Goal: Task Accomplishment & Management: Complete application form

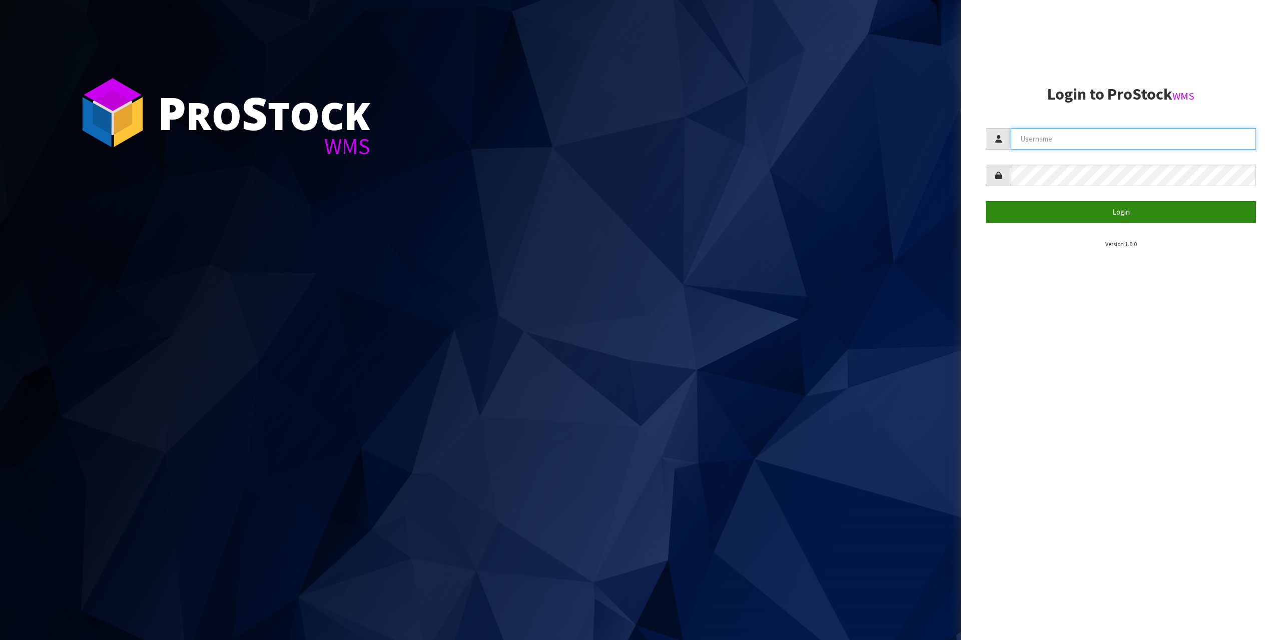
type input "[EMAIL_ADDRESS][DOMAIN_NAME]"
click at [1064, 221] on button "Login" at bounding box center [1120, 212] width 270 height 22
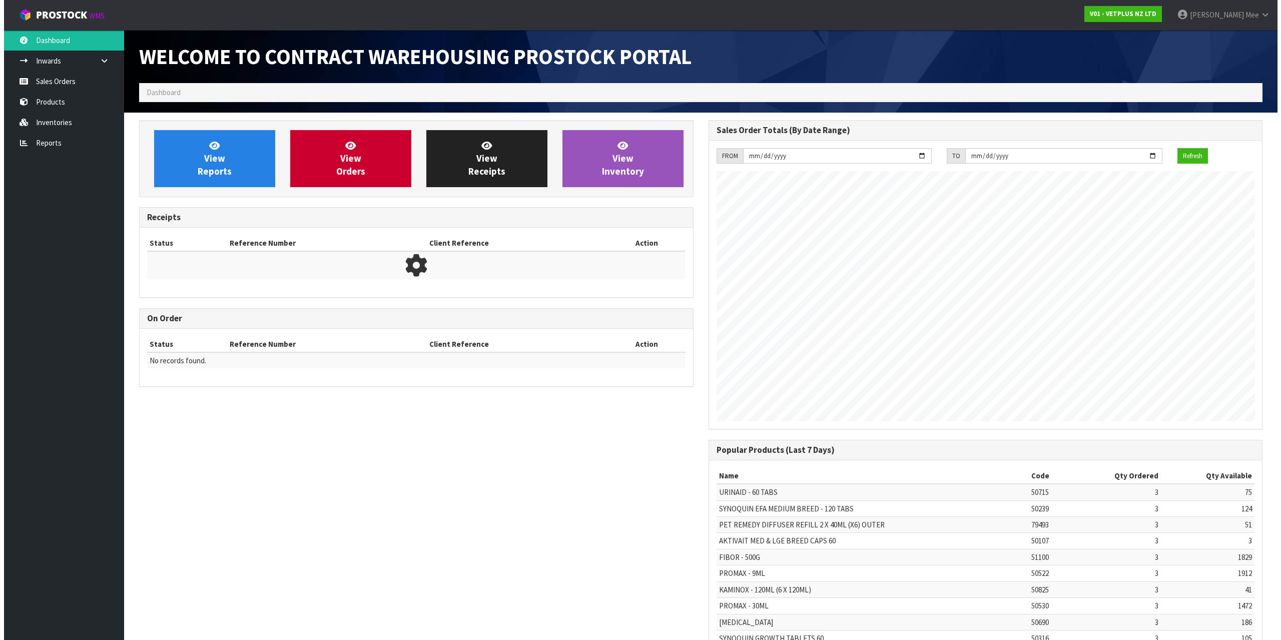
scroll to position [555, 569]
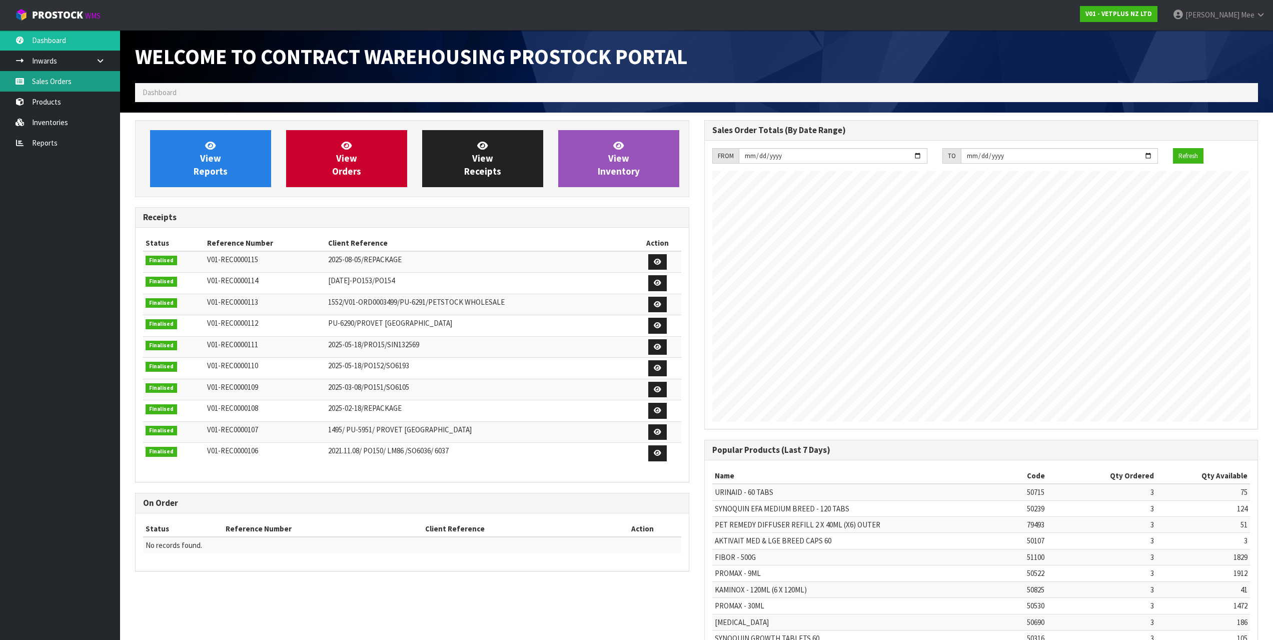
click at [74, 82] on link "Sales Orders" at bounding box center [60, 81] width 120 height 21
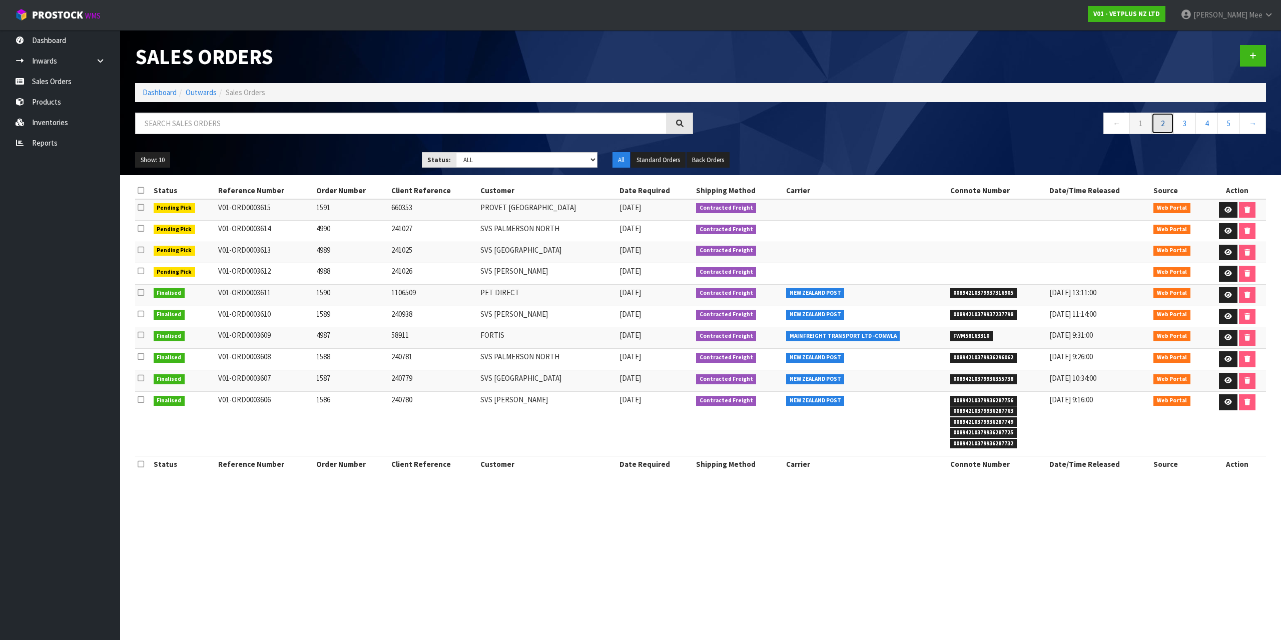
click at [1163, 120] on link "2" at bounding box center [1162, 124] width 23 height 22
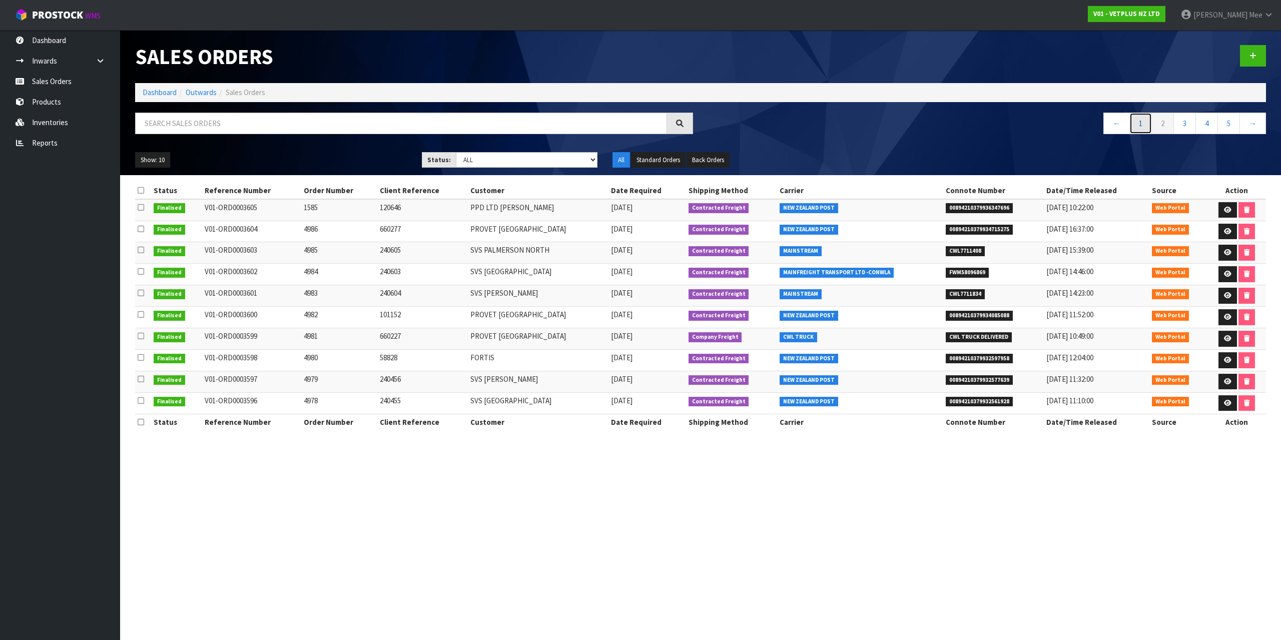
click at [1146, 120] on link "1" at bounding box center [1140, 124] width 23 height 22
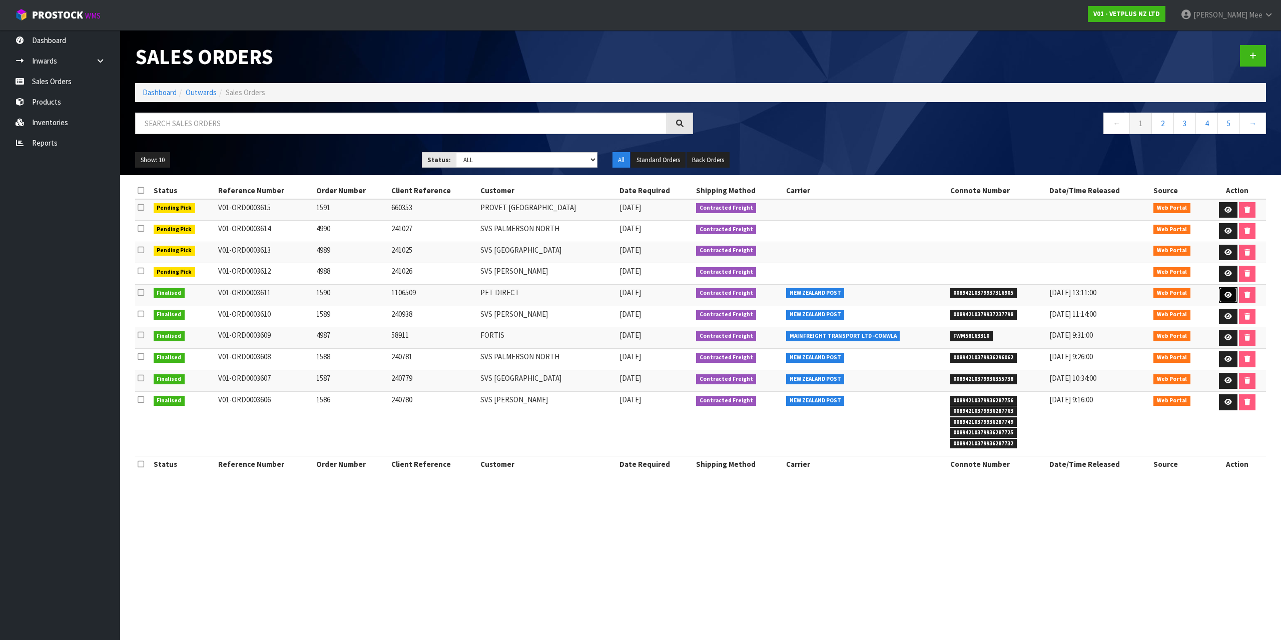
click at [1219, 293] on link at bounding box center [1228, 295] width 19 height 16
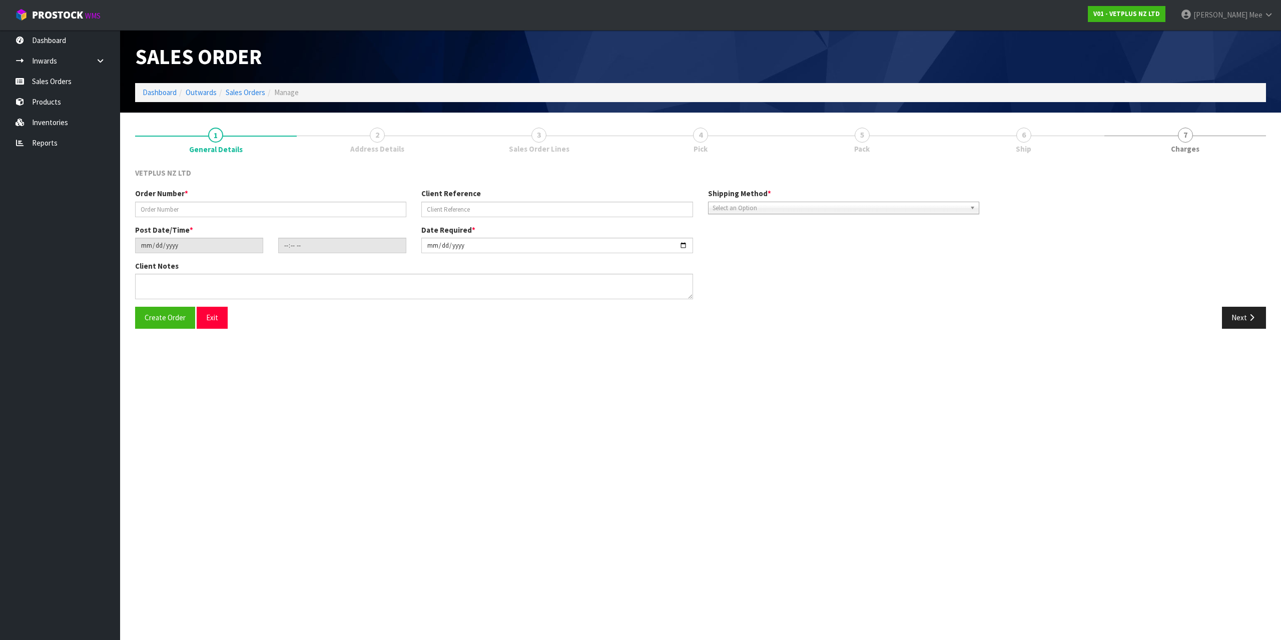
type input "1590"
type input "1106509"
type input "[DATE]"
type input "08:14:00.000"
type input "[DATE]"
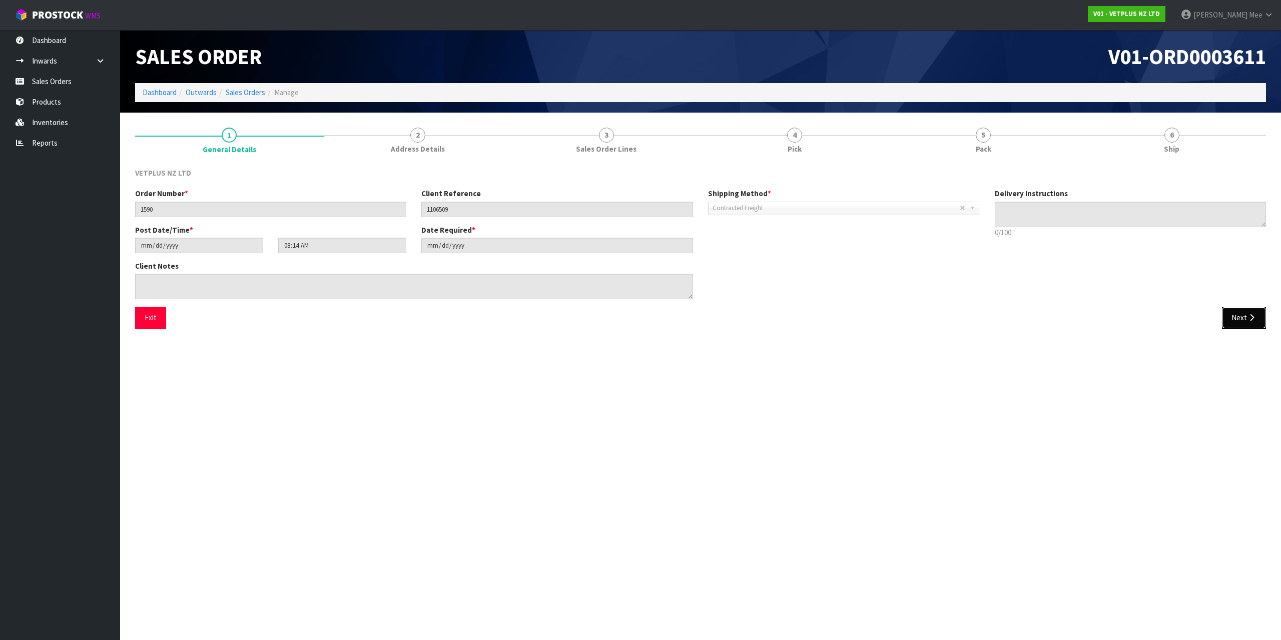
click at [1233, 321] on button "Next" at bounding box center [1244, 318] width 44 height 22
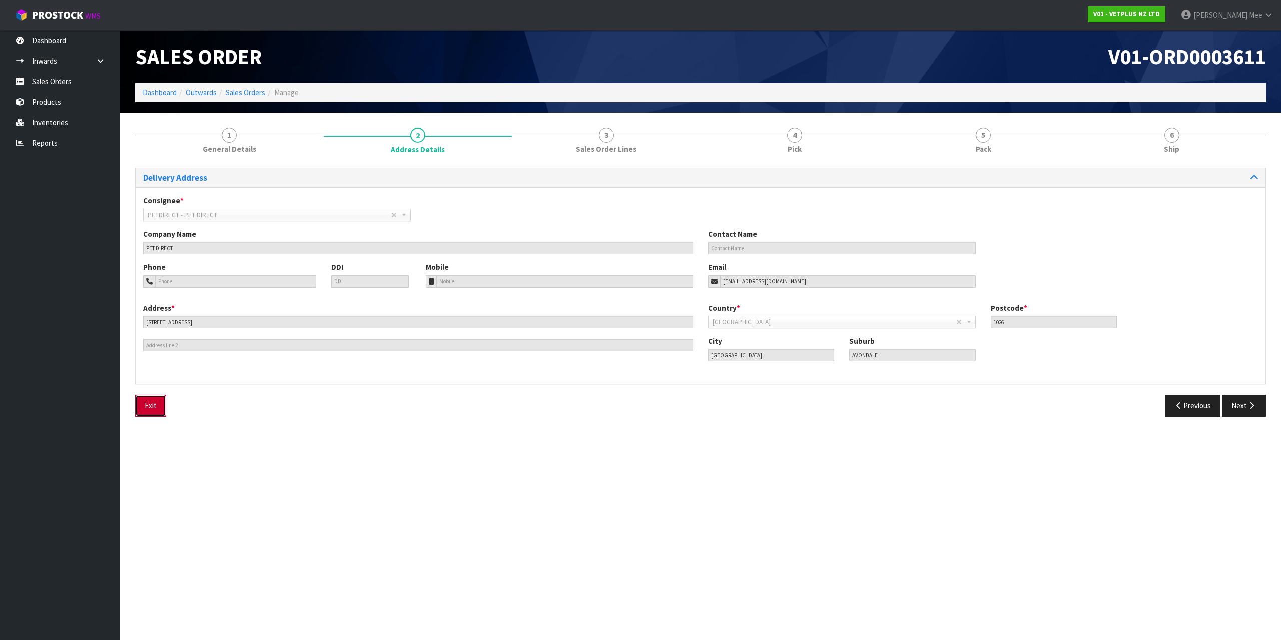
click at [151, 404] on button "Exit" at bounding box center [150, 406] width 31 height 22
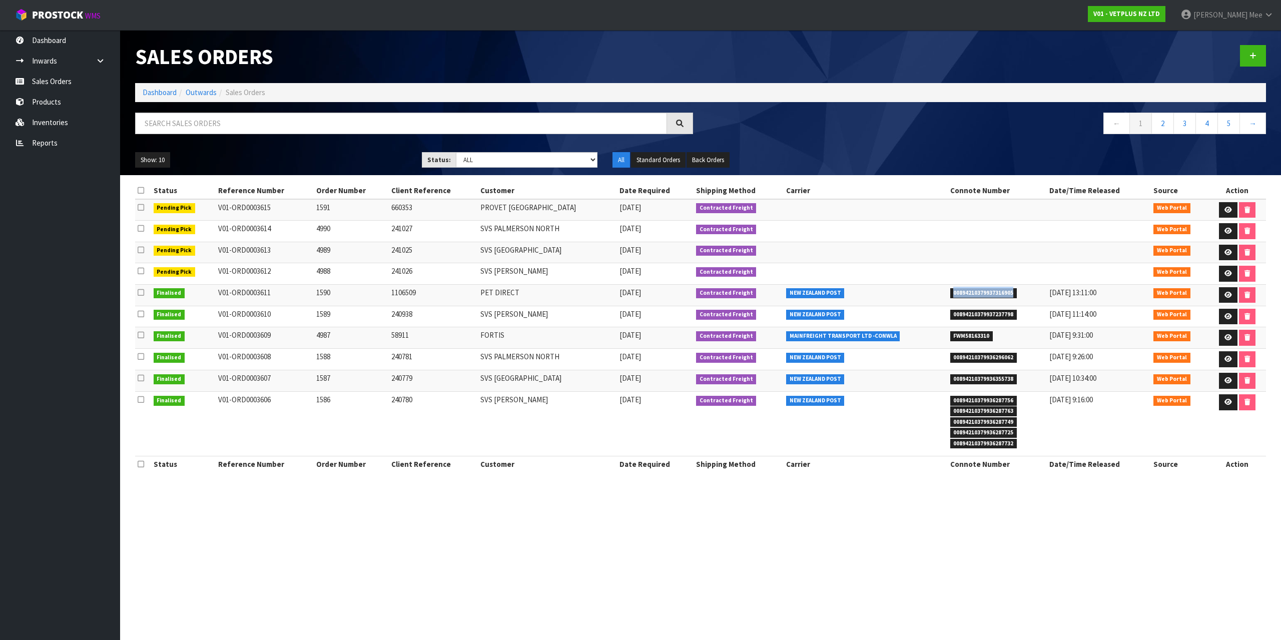
drag, startPoint x: 1002, startPoint y: 291, endPoint x: 892, endPoint y: 292, distance: 110.6
click at [892, 292] on tr "Finalised V01-ORD0003611 1590 1106509 PET DIRECT [DATE] Contracted Freight NEW …" at bounding box center [700, 295] width 1131 height 22
copy tr "00894210379937316905"
click at [1220, 295] on link at bounding box center [1228, 295] width 19 height 16
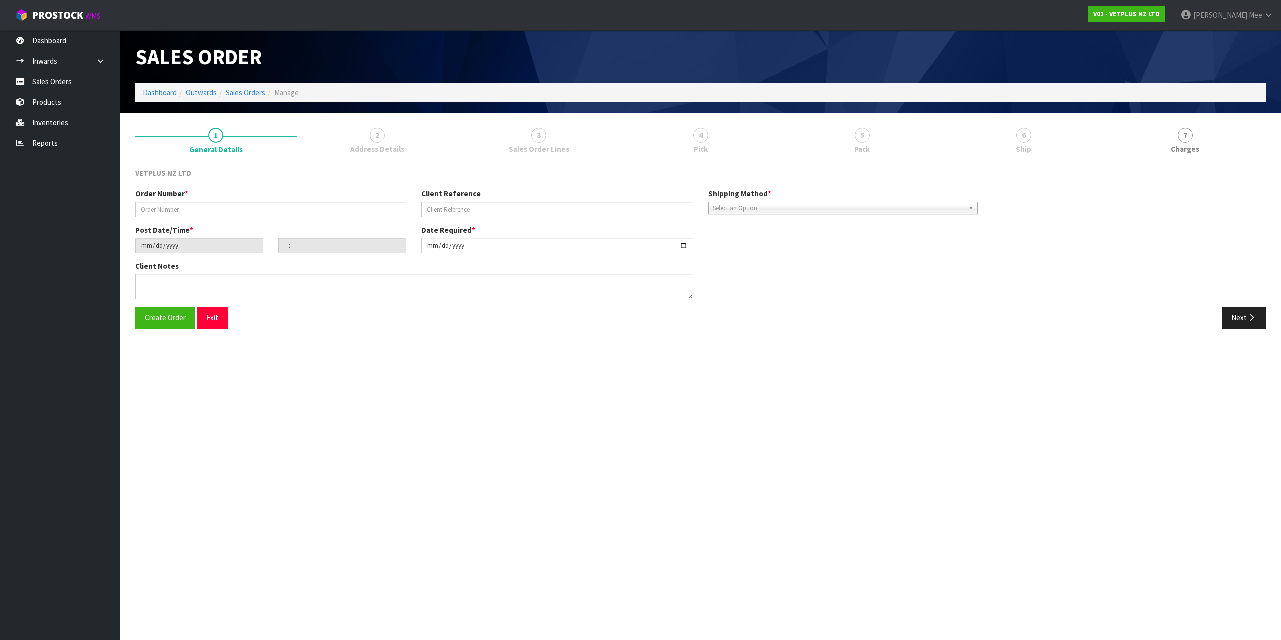
type input "1590"
type input "1106509"
type input "[DATE]"
type input "08:14:00.000"
type input "[DATE]"
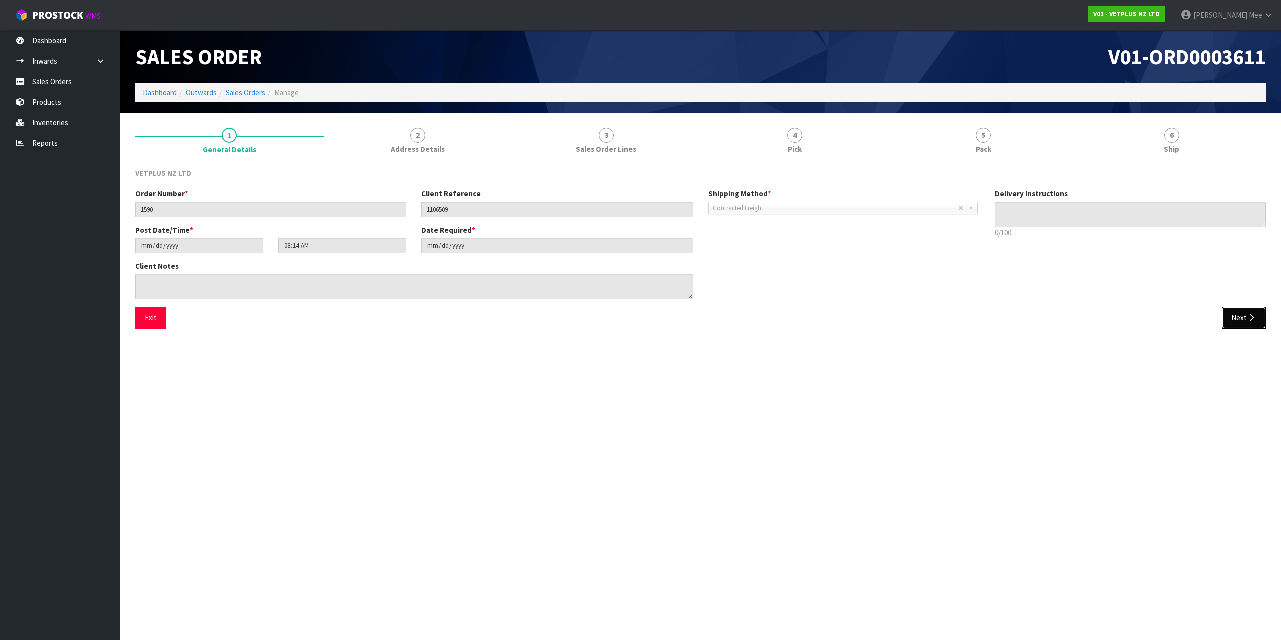
click at [1242, 321] on button "Next" at bounding box center [1244, 318] width 44 height 22
